Goal: Find contact information: Find contact information

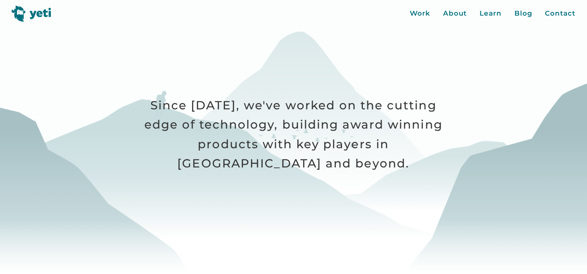
scroll to position [213, 0]
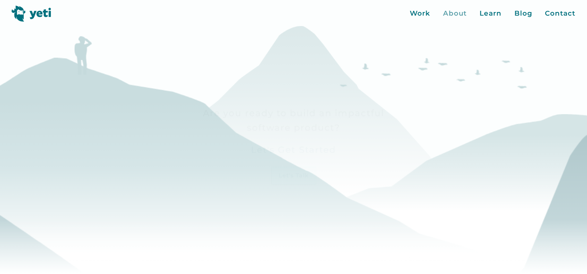
click at [450, 10] on div "About" at bounding box center [455, 13] width 24 height 10
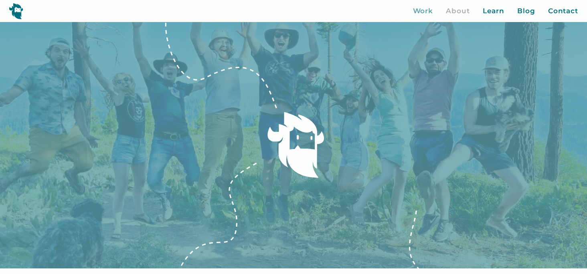
click at [431, 11] on div "Work" at bounding box center [423, 11] width 20 height 10
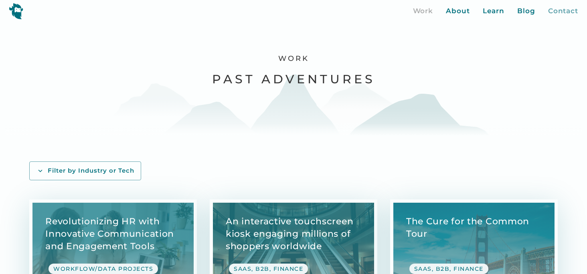
click at [556, 9] on div "Contact" at bounding box center [564, 11] width 30 height 10
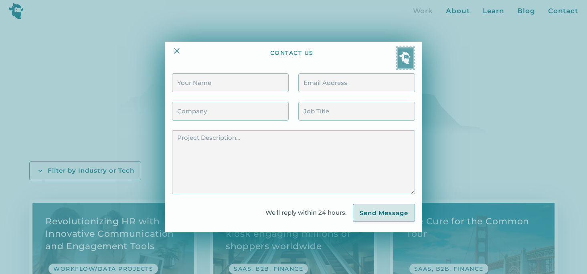
click at [107, 40] on div at bounding box center [293, 137] width 587 height 274
